Goal: Task Accomplishment & Management: Complete application form

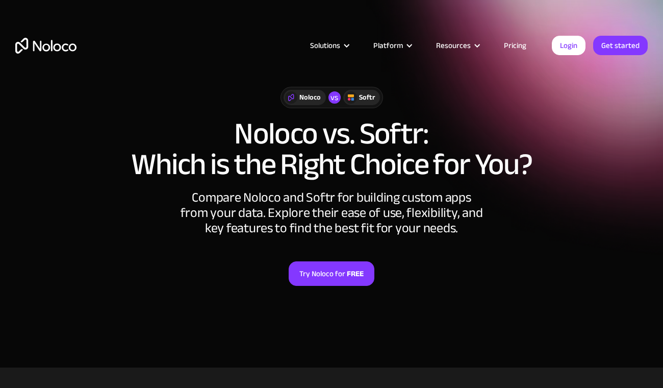
click at [67, 37] on div "Solutions Use Cases Business Types Project Management Keep track of customers, …" at bounding box center [331, 56] width 653 height 60
click at [45, 50] on img "home" at bounding box center [45, 46] width 61 height 16
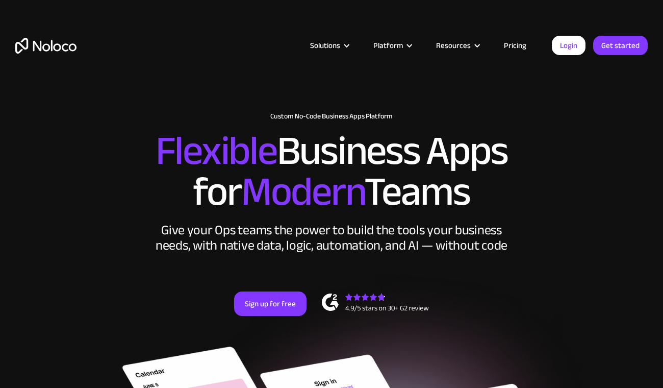
click at [511, 42] on link "Pricing" at bounding box center [515, 45] width 48 height 13
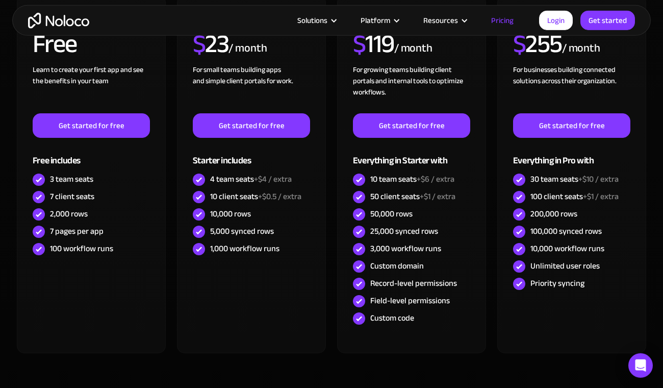
scroll to position [407, 0]
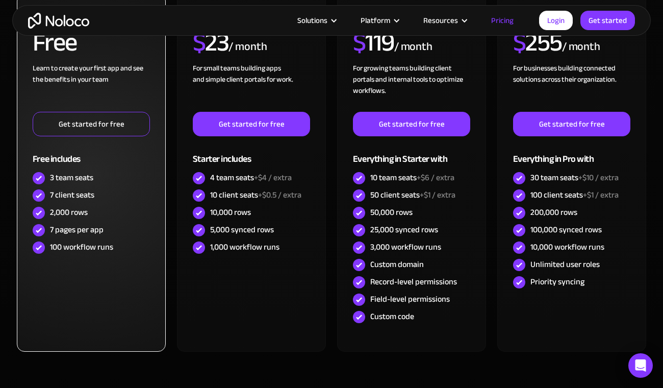
click at [89, 119] on link "Get started for free" at bounding box center [91, 124] width 117 height 24
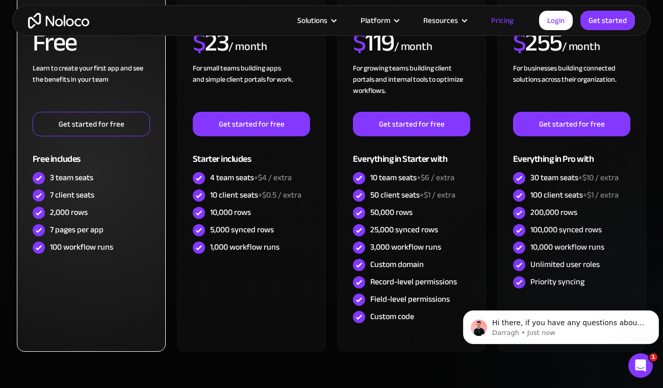
scroll to position [0, 0]
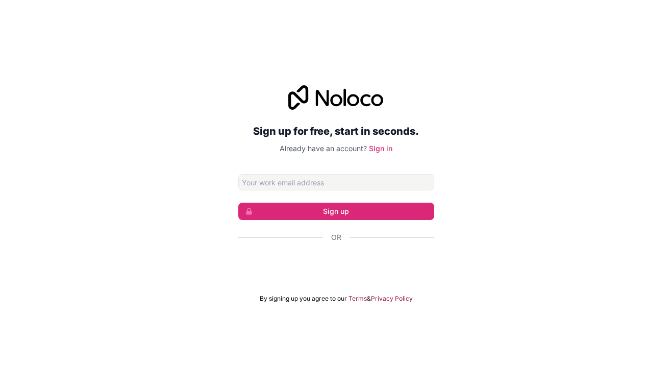
click at [300, 257] on div "Inloggen met Google. Wordt geopend in een nieuw tabblad" at bounding box center [336, 265] width 196 height 22
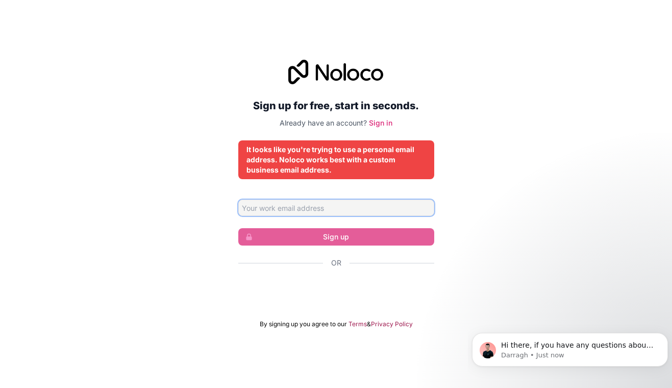
click at [259, 210] on input "Email address" at bounding box center [336, 208] width 196 height 16
type input "[EMAIL_ADDRESS][DOMAIN_NAME]"
click at [169, 239] on div "Sign up for free, start in seconds. Already have an account? Sign in It looks l…" at bounding box center [336, 193] width 672 height 297
click at [322, 212] on input "koen@katoen.net" at bounding box center [336, 208] width 196 height 16
click at [478, 189] on div "Sign up for free, start in seconds. Already have an account? Sign in It looks l…" at bounding box center [336, 193] width 672 height 297
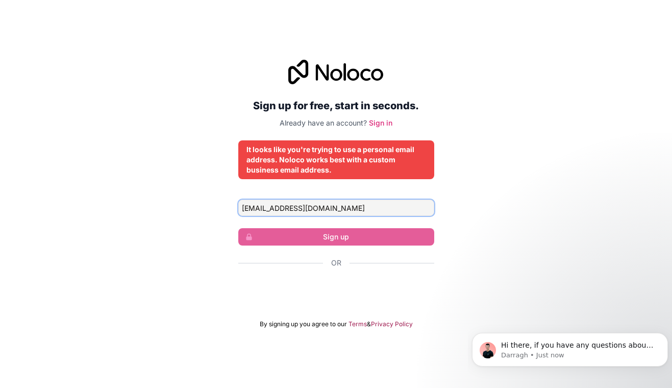
click at [317, 210] on input "koen@katoen.net" at bounding box center [336, 208] width 196 height 16
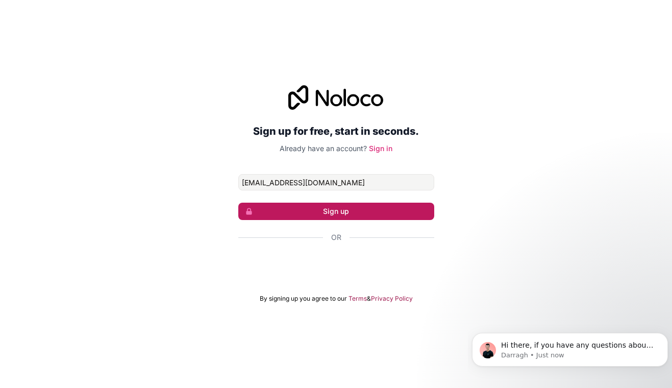
type input "koen@katoen.net"
click at [316, 212] on button "Sign up" at bounding box center [336, 211] width 196 height 17
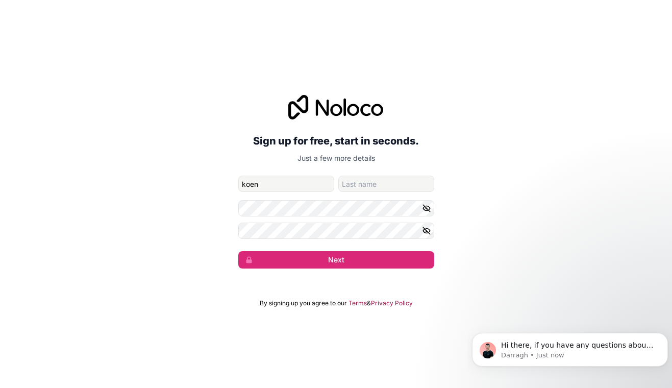
type input "koen"
type input "v"
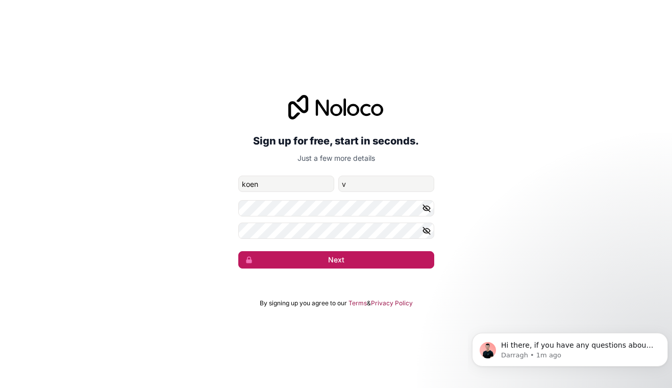
click at [299, 261] on button "Next" at bounding box center [336, 259] width 196 height 17
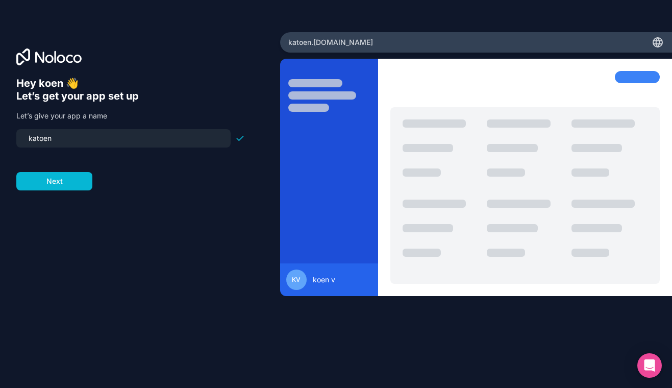
click at [53, 144] on input "katoen" at bounding box center [123, 138] width 202 height 14
type input "popevents"
click at [50, 181] on button "Next" at bounding box center [54, 181] width 76 height 18
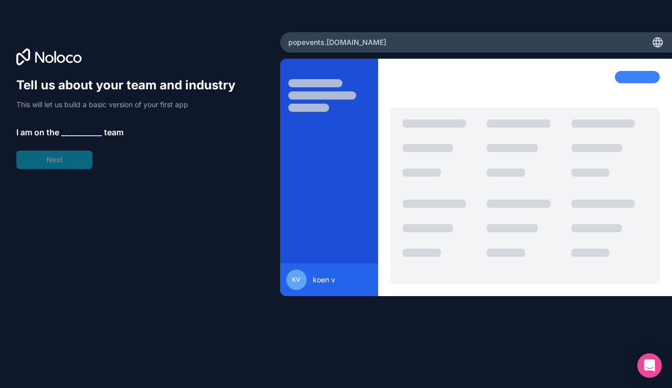
click at [75, 137] on span "__________" at bounding box center [81, 132] width 41 height 12
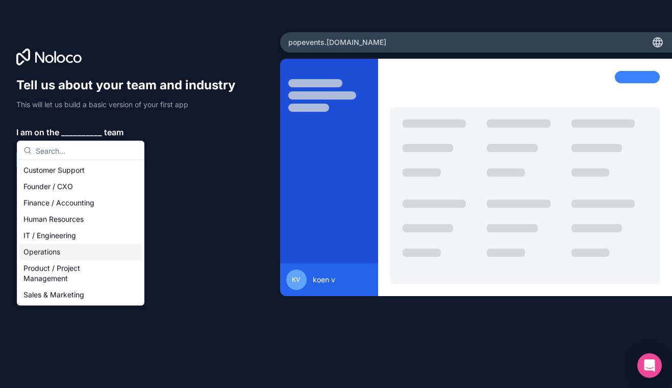
click at [31, 252] on div "Operations" at bounding box center [80, 252] width 122 height 16
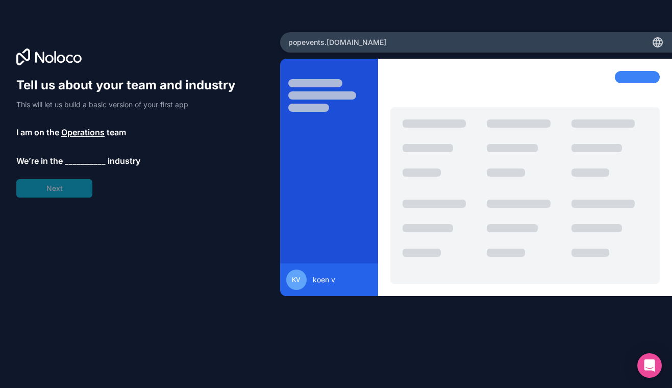
drag, startPoint x: 48, startPoint y: 193, endPoint x: 48, endPoint y: 175, distance: 17.9
click at [48, 175] on div "Tell us about your team and industry This will let us build a basic version of …" at bounding box center [130, 137] width 229 height 120
click at [68, 164] on span "__________" at bounding box center [85, 161] width 41 height 12
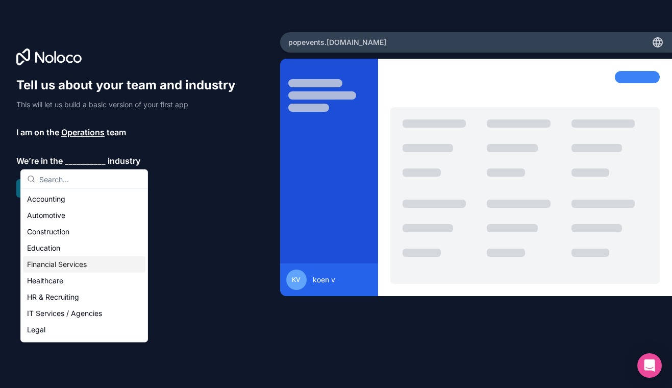
drag, startPoint x: 57, startPoint y: 249, endPoint x: 45, endPoint y: 263, distance: 18.4
click at [45, 263] on div "Accounting Automotive Construction Education Financial Services Healthcare HR &…" at bounding box center [84, 370] width 122 height 359
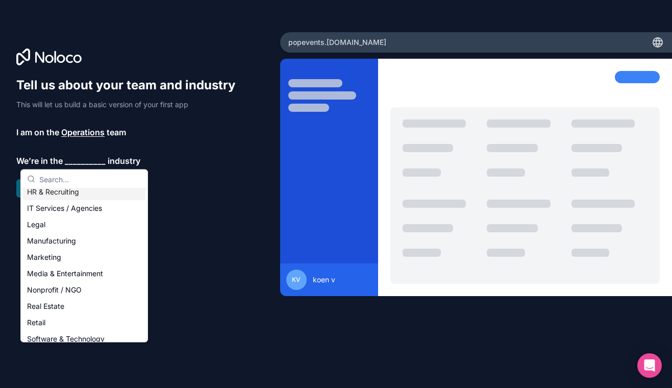
scroll to position [109, 0]
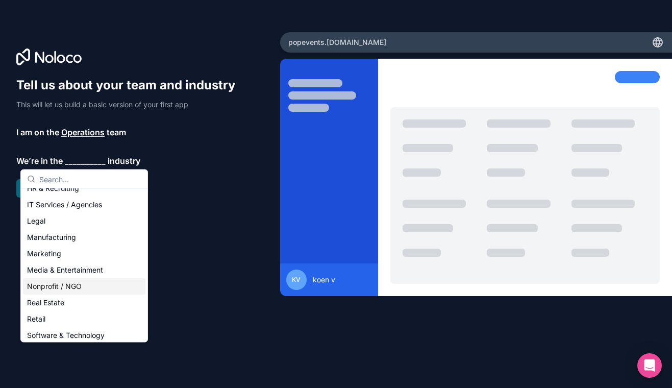
click at [39, 292] on div "Nonprofit / NGO" at bounding box center [84, 286] width 122 height 16
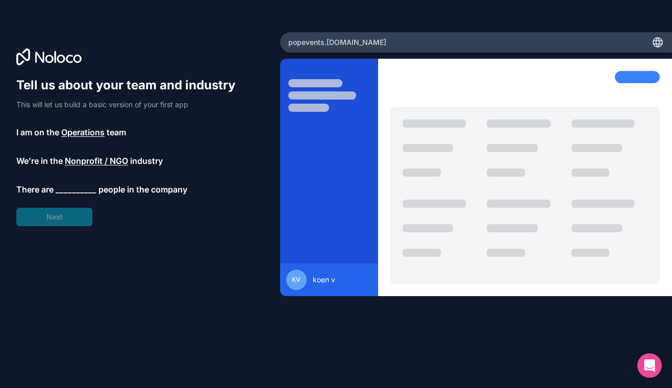
click at [66, 185] on span "__________" at bounding box center [76, 189] width 41 height 12
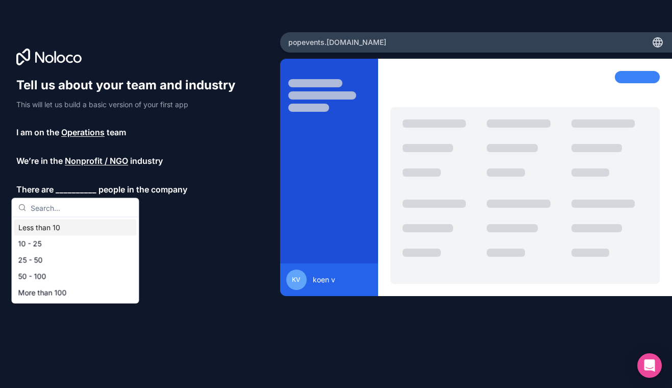
click at [54, 227] on div "Less than 10" at bounding box center [75, 227] width 122 height 16
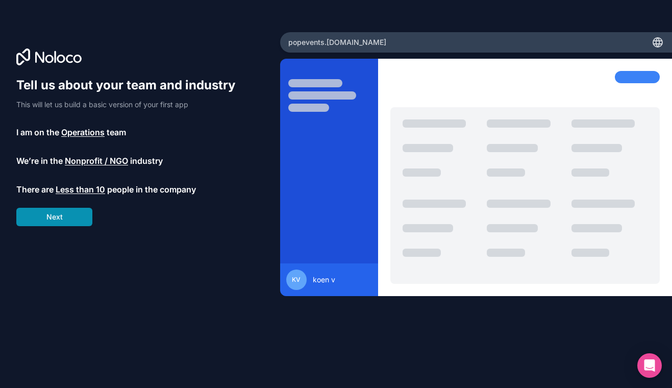
click at [54, 211] on button "Next" at bounding box center [54, 217] width 76 height 18
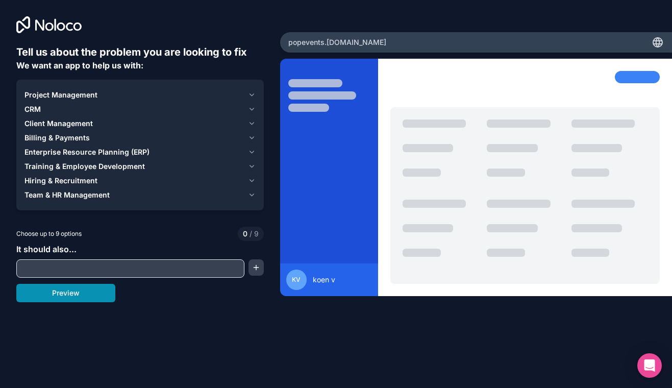
click at [57, 298] on button "Preview" at bounding box center [65, 293] width 99 height 18
click at [42, 97] on span "Project Management" at bounding box center [60, 95] width 73 height 10
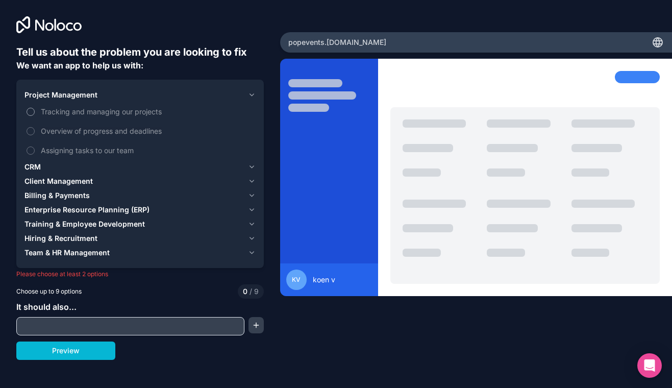
click at [41, 113] on span "Tracking and managing our projects" at bounding box center [147, 111] width 213 height 11
click at [35, 113] on button "Tracking and managing our projects" at bounding box center [31, 112] width 8 height 8
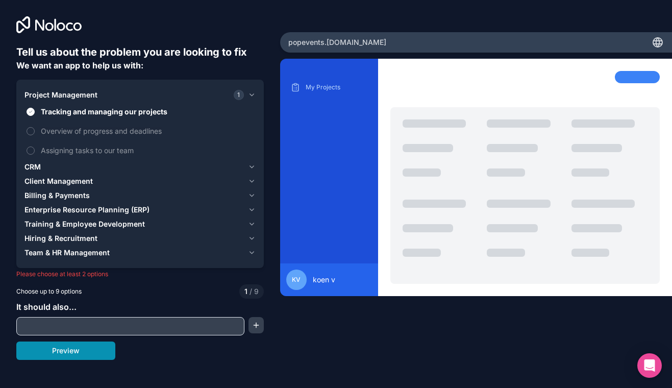
click at [62, 351] on button "Preview" at bounding box center [65, 350] width 99 height 18
click at [34, 128] on button "Overview of progress and deadlines" at bounding box center [31, 131] width 8 height 8
click at [59, 354] on button "Preview" at bounding box center [65, 350] width 99 height 18
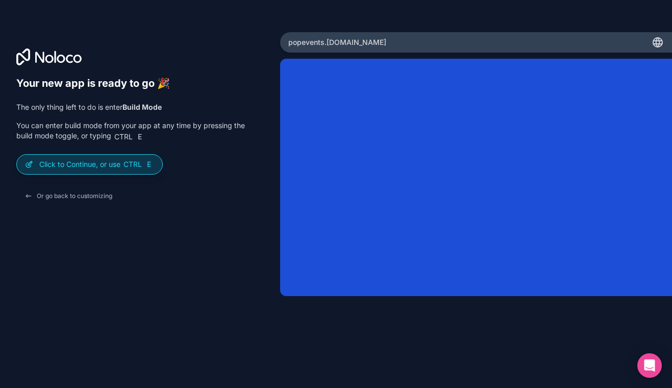
click at [86, 164] on p "Click to Continue, or use Ctrl E" at bounding box center [96, 164] width 115 height 10
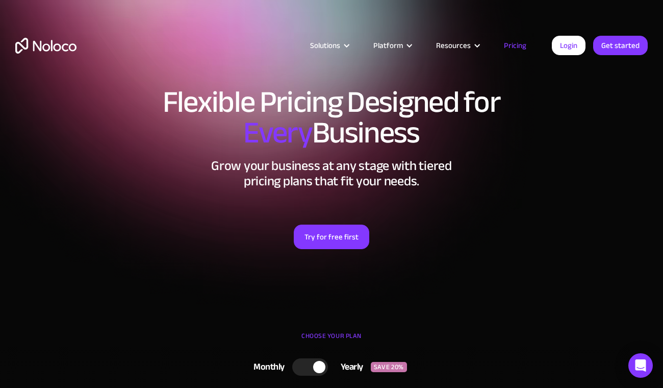
click at [511, 42] on link "Pricing" at bounding box center [515, 45] width 48 height 13
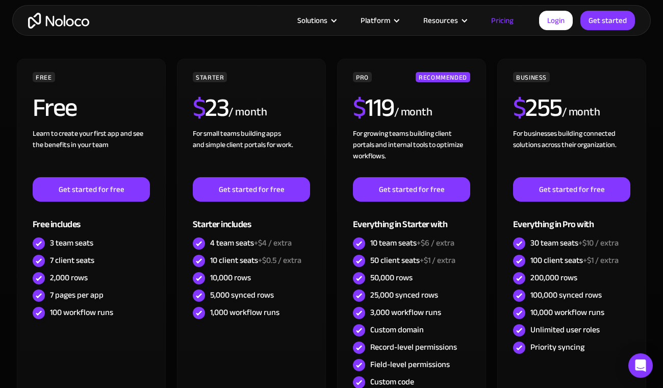
scroll to position [341, 0]
